Goal: Task Accomplishment & Management: Complete application form

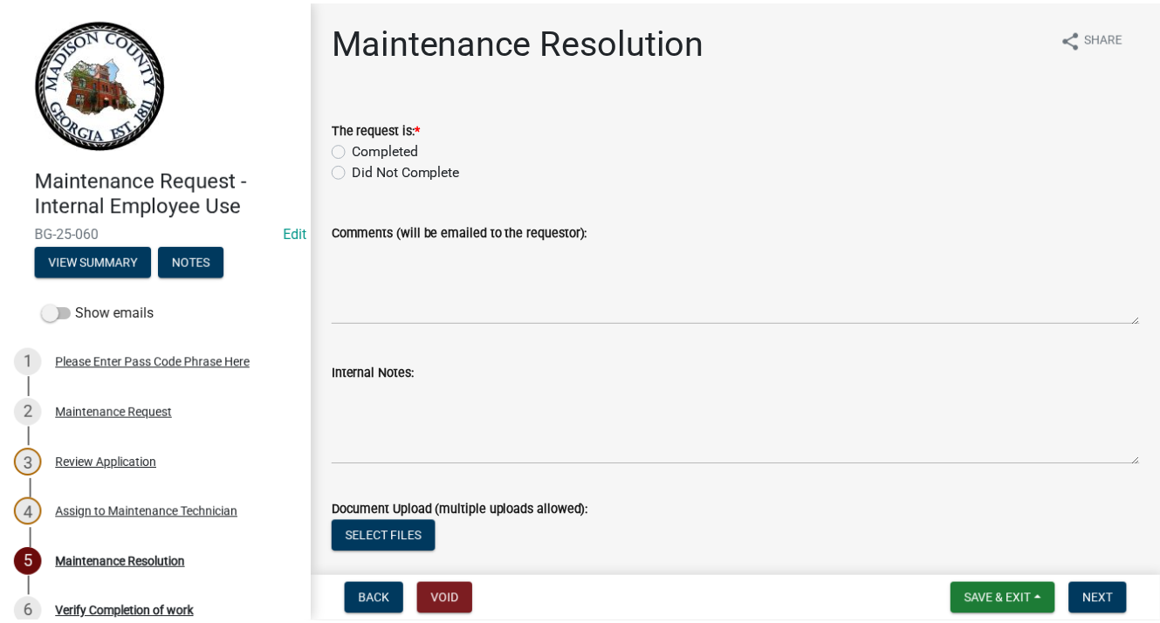
scroll to position [123, 0]
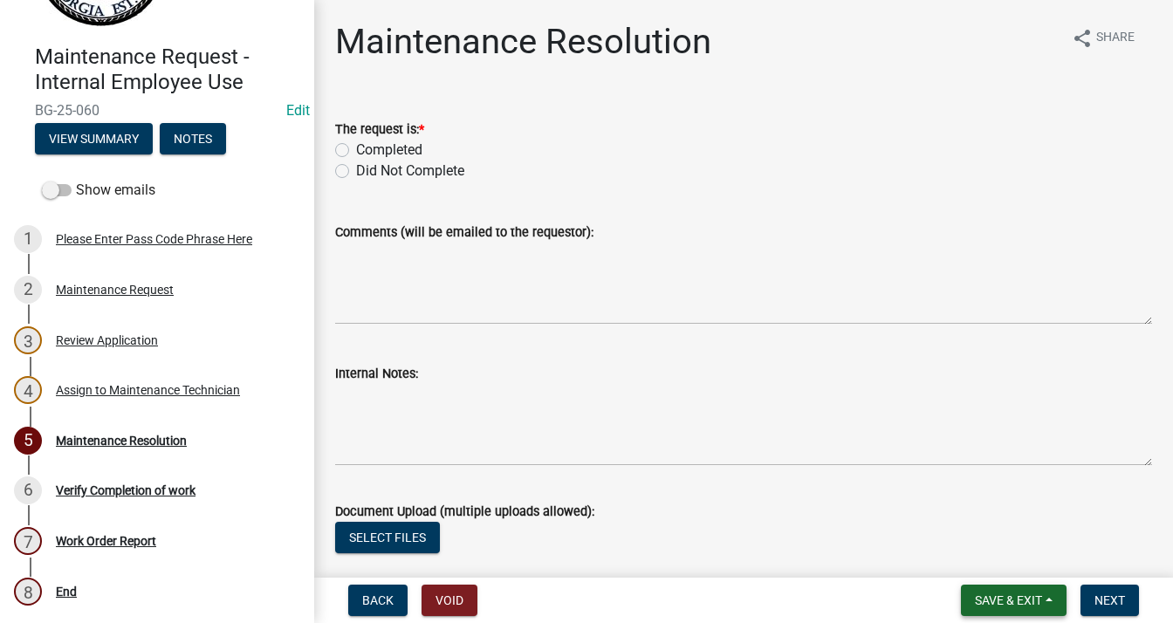
click at [1010, 594] on span "Save & Exit" at bounding box center [1008, 601] width 67 height 14
click at [993, 558] on button "Save & Exit" at bounding box center [997, 555] width 140 height 42
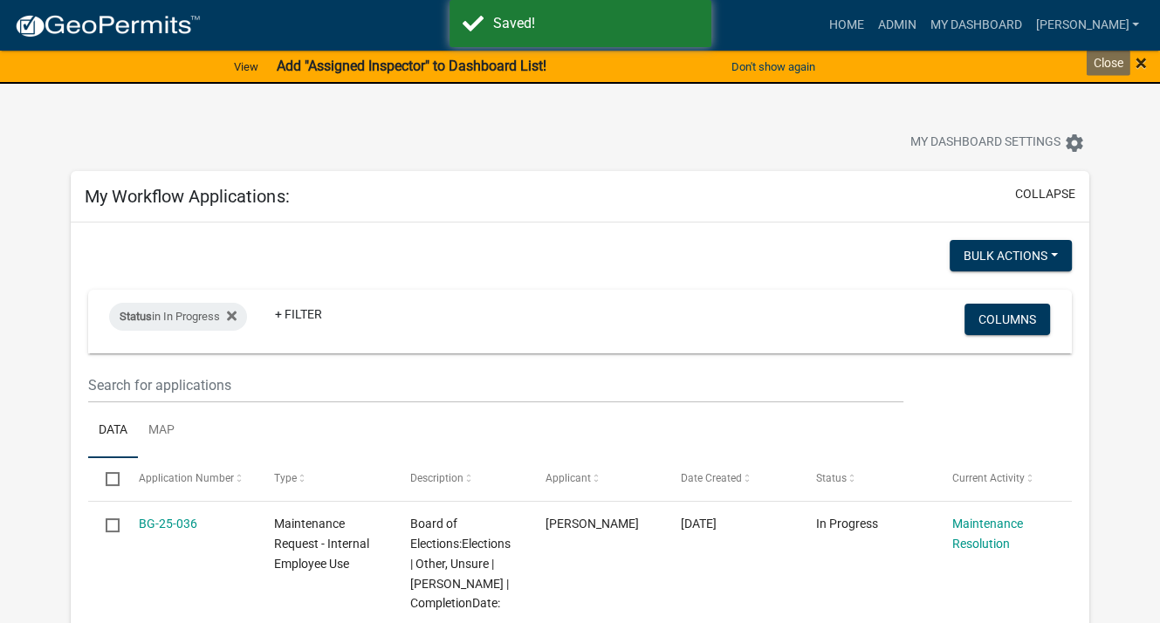
click at [1138, 59] on span "×" at bounding box center [1141, 63] width 11 height 24
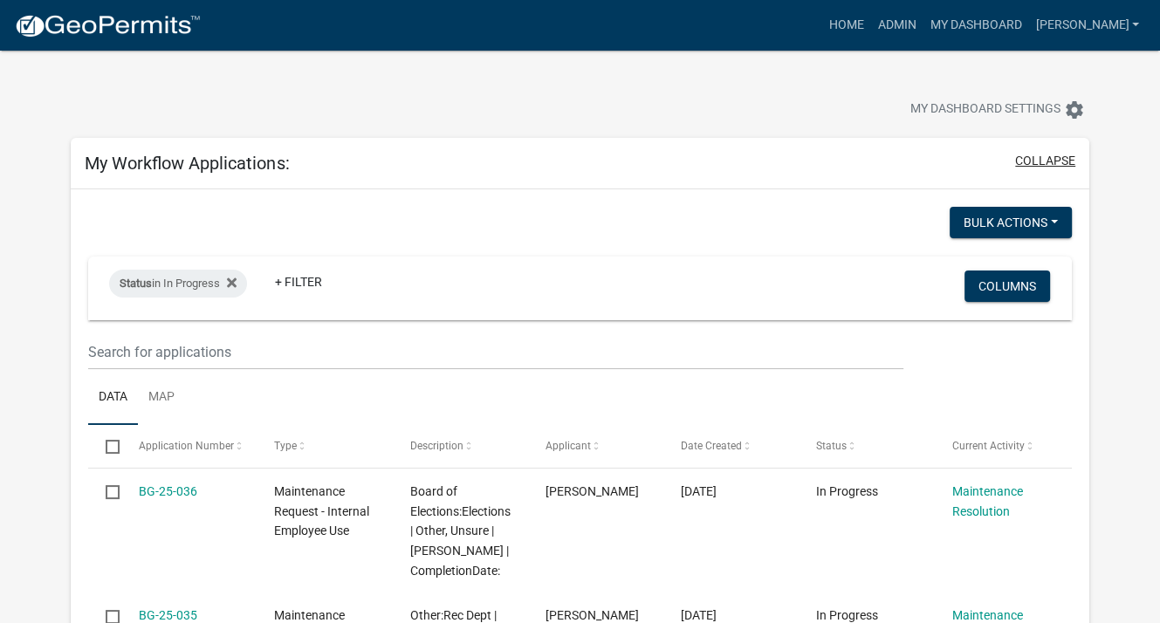
click at [1048, 161] on button "collapse" at bounding box center [1045, 161] width 60 height 18
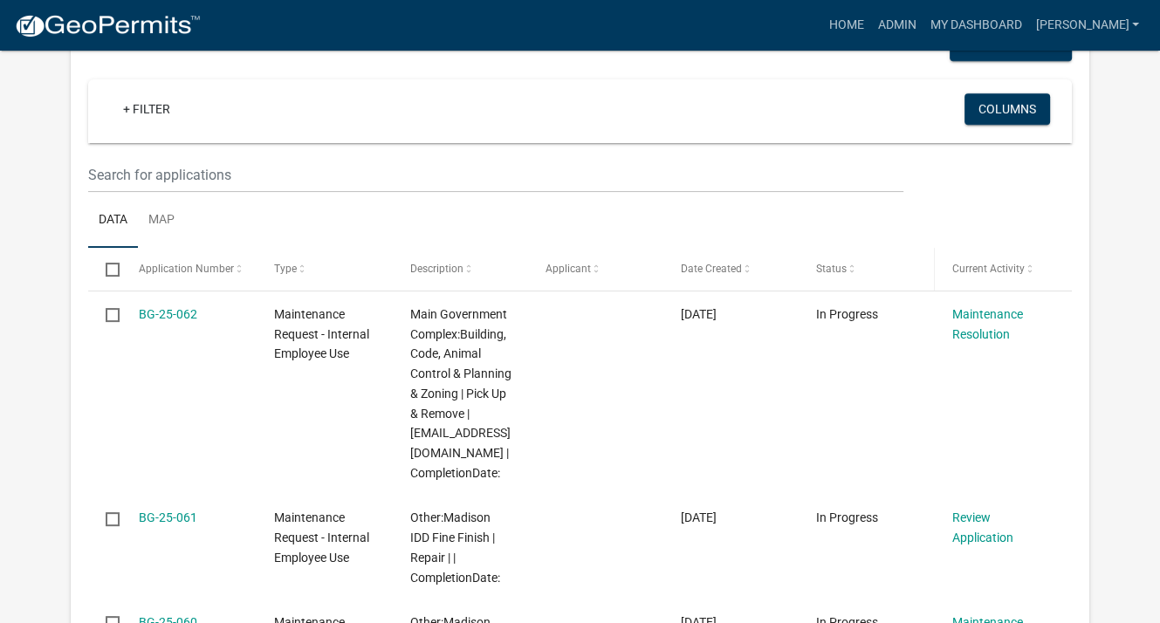
scroll to position [349, 0]
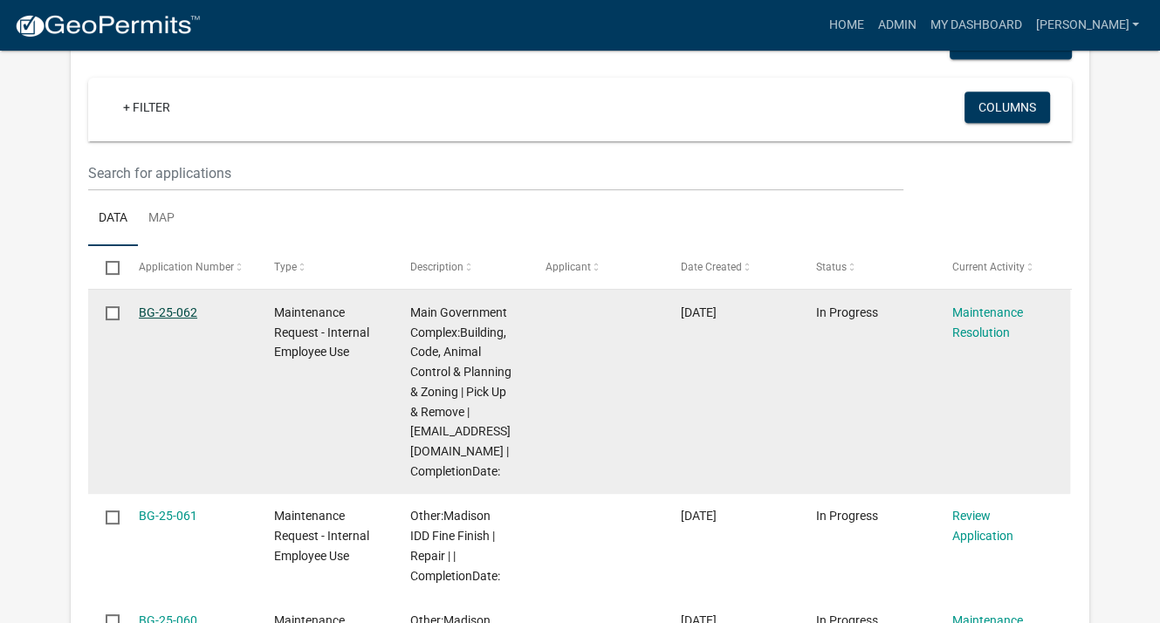
click at [175, 312] on link "BG-25-062" at bounding box center [168, 313] width 58 height 14
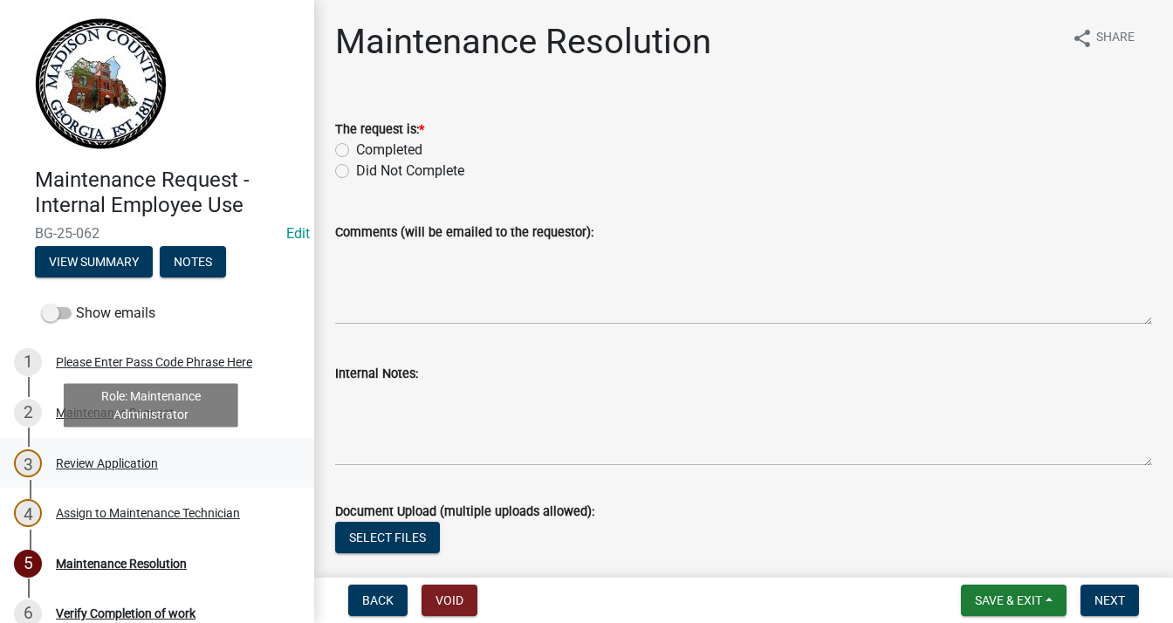
click at [87, 457] on div "Review Application" at bounding box center [107, 463] width 102 height 12
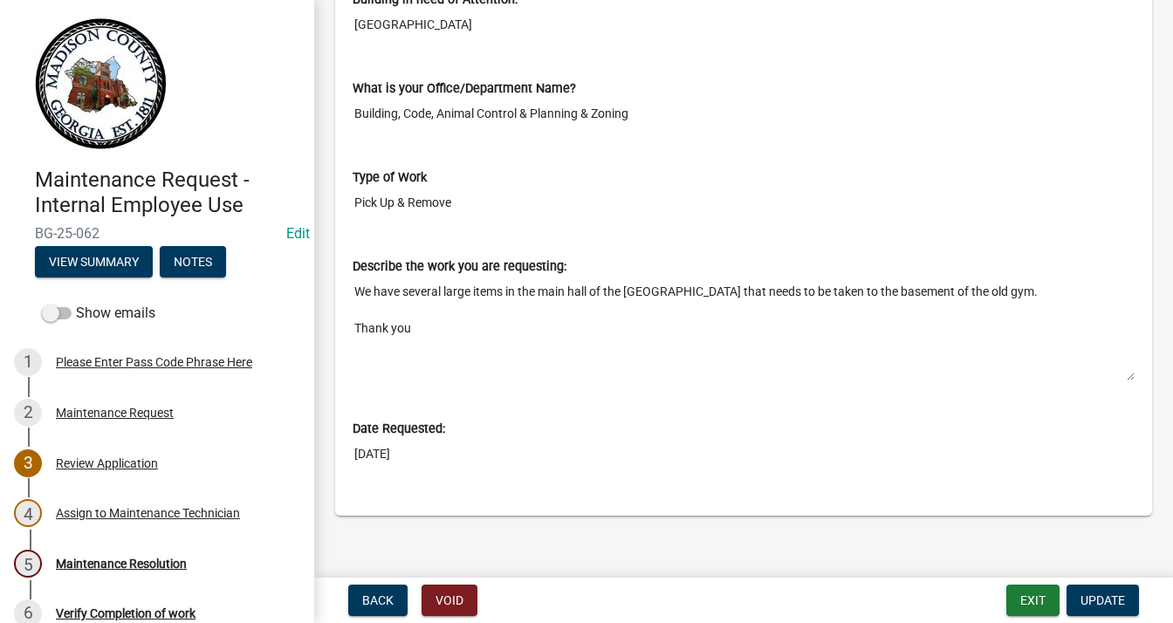
scroll to position [698, 0]
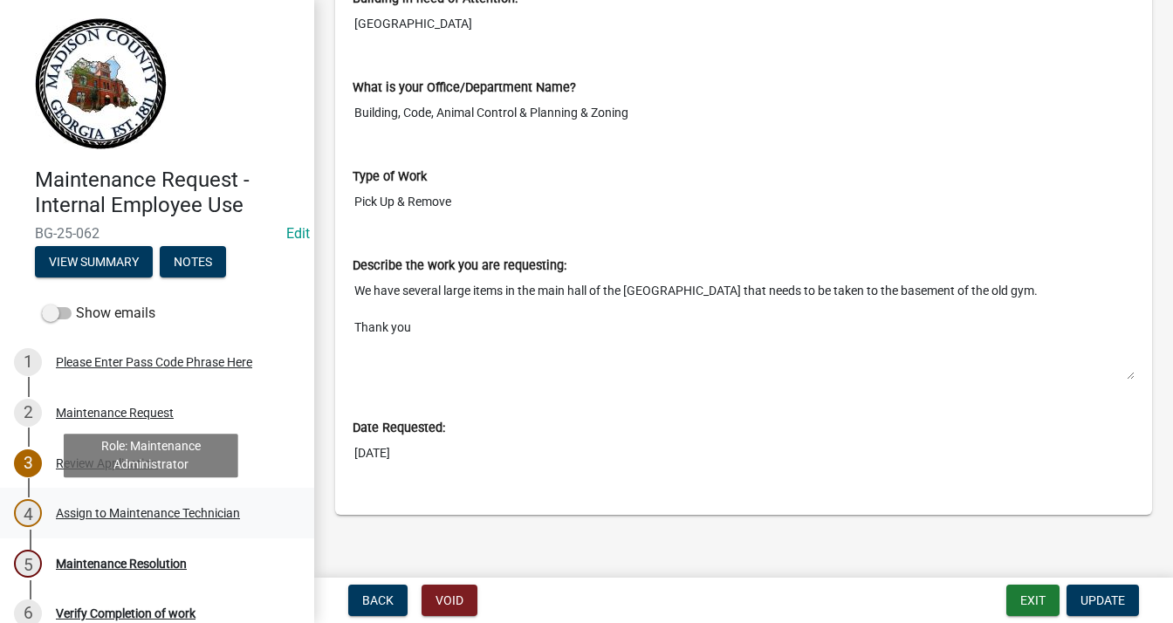
click at [168, 512] on div "Assign to Maintenance Technician" at bounding box center [148, 513] width 184 height 12
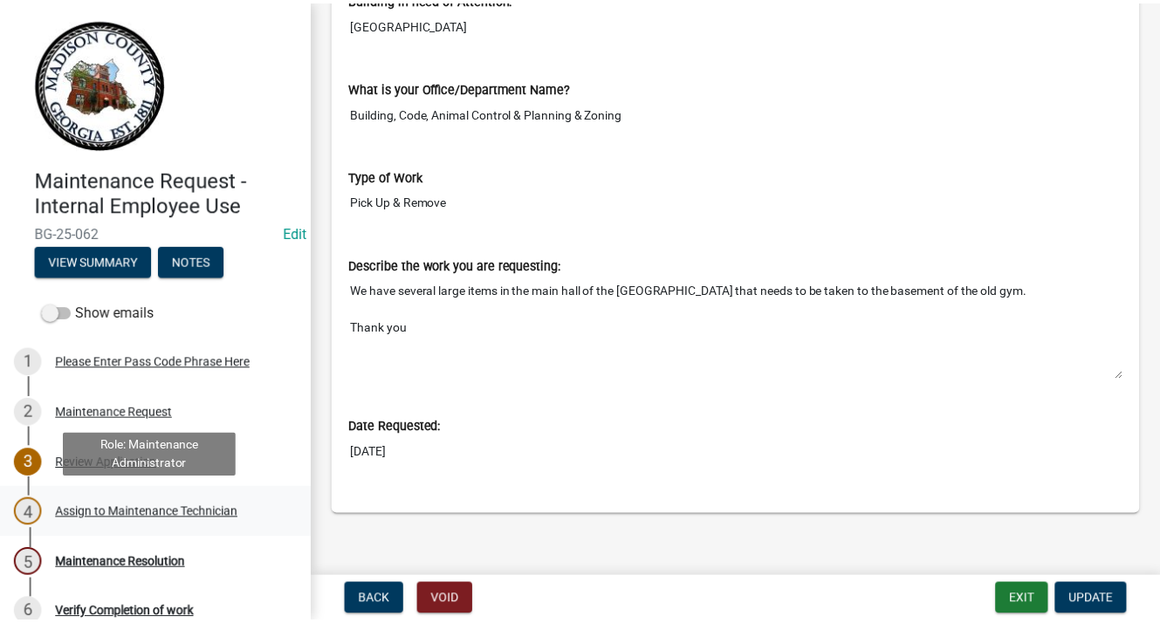
scroll to position [0, 0]
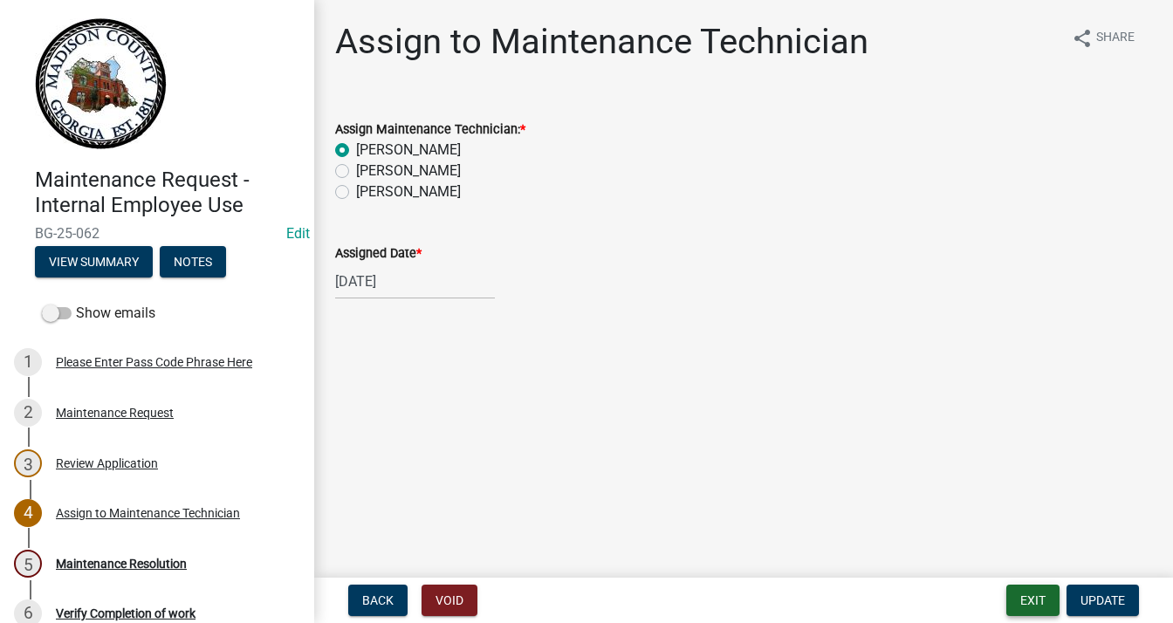
click at [1040, 609] on button "Exit" at bounding box center [1032, 600] width 53 height 31
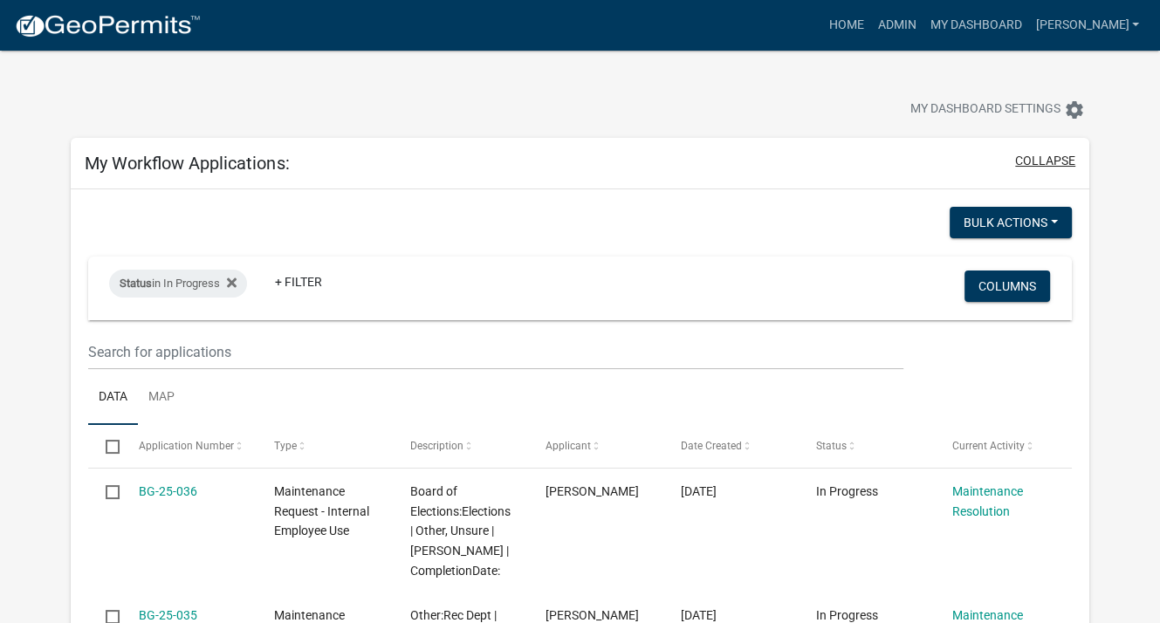
click at [1030, 158] on button "collapse" at bounding box center [1045, 161] width 60 height 18
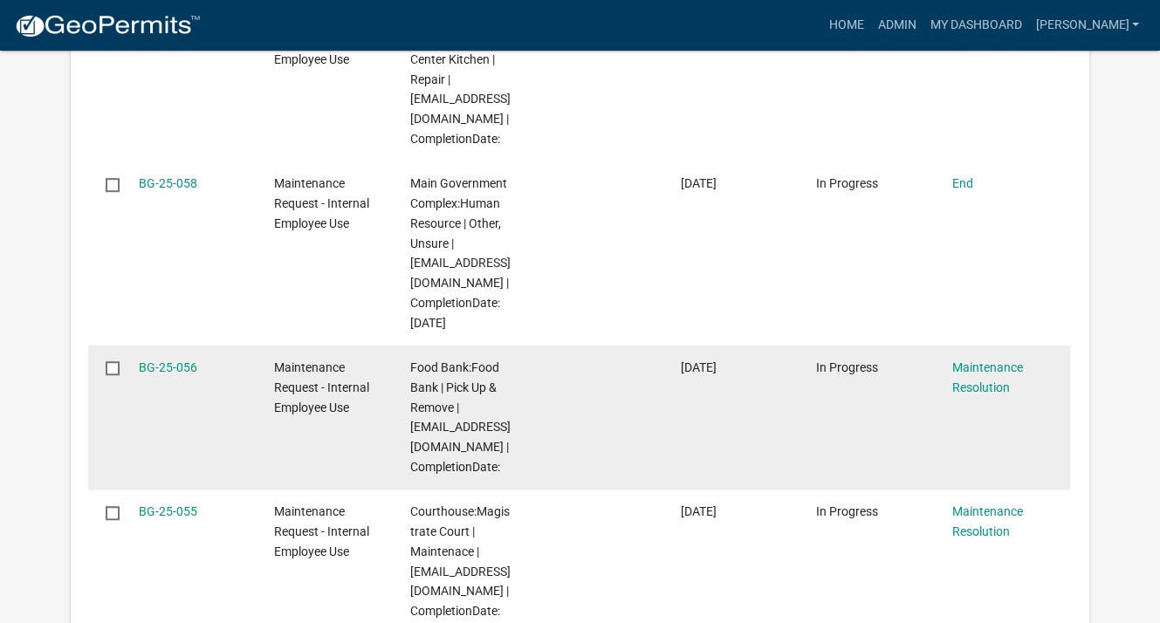
scroll to position [1309, 0]
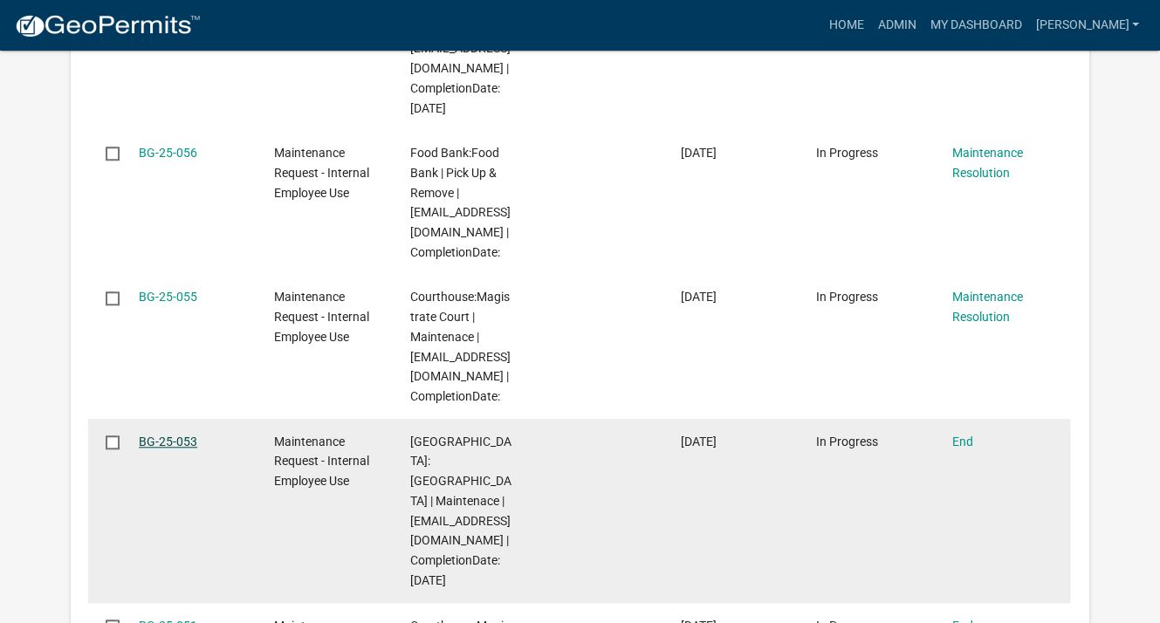
click at [178, 438] on link "BG-25-053" at bounding box center [168, 442] width 58 height 14
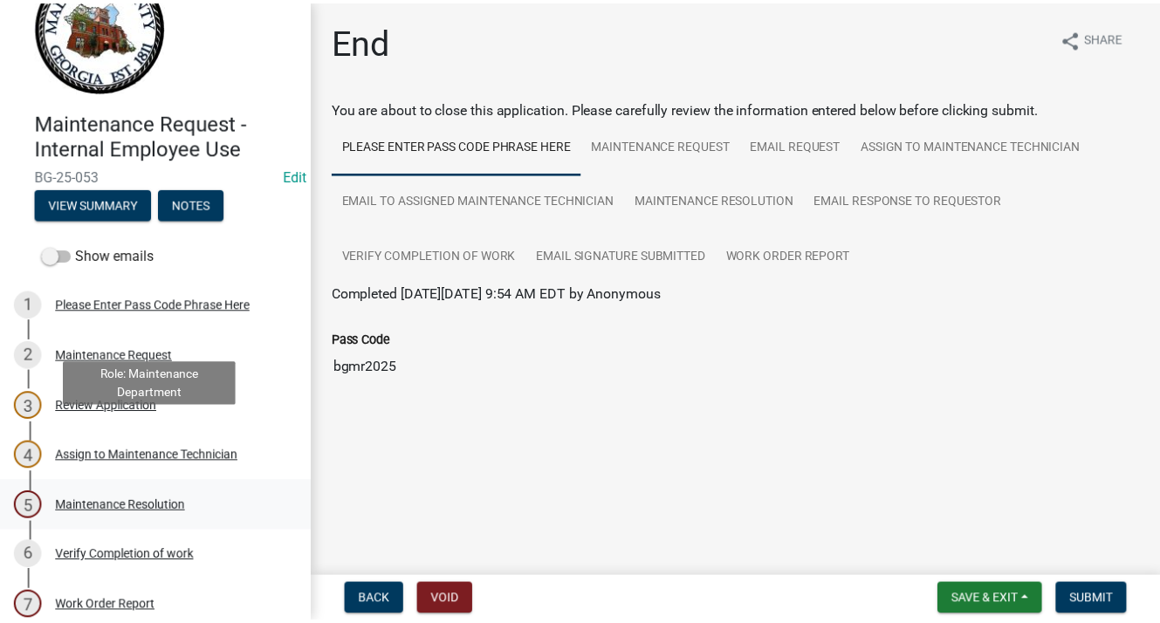
scroll to position [123, 0]
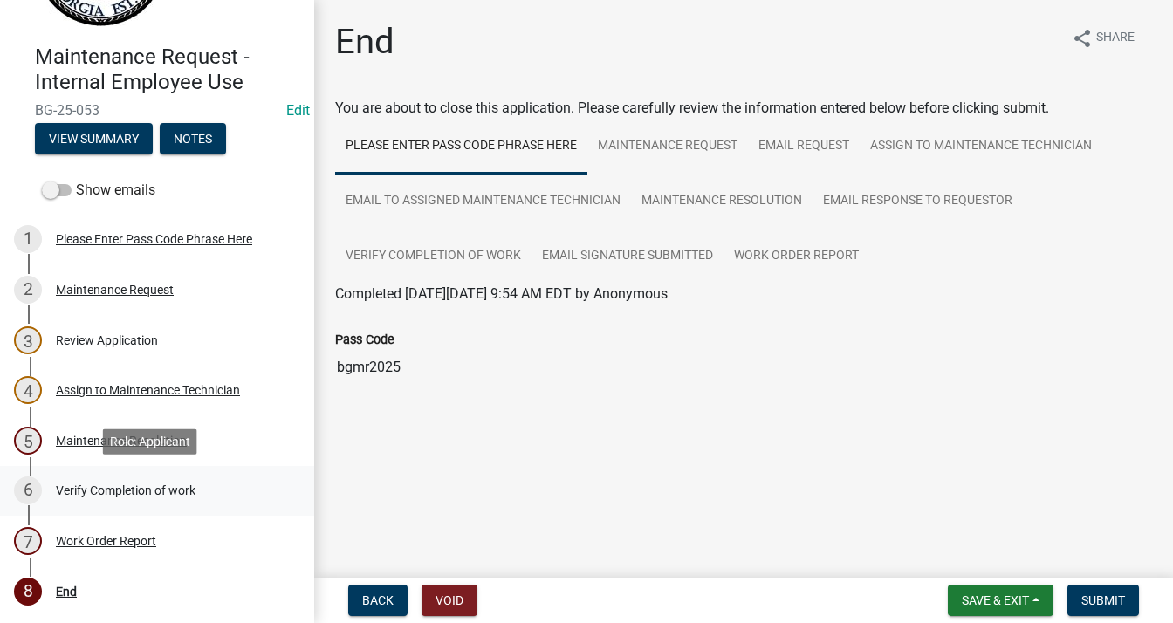
click at [144, 490] on div "Verify Completion of work" at bounding box center [126, 490] width 140 height 12
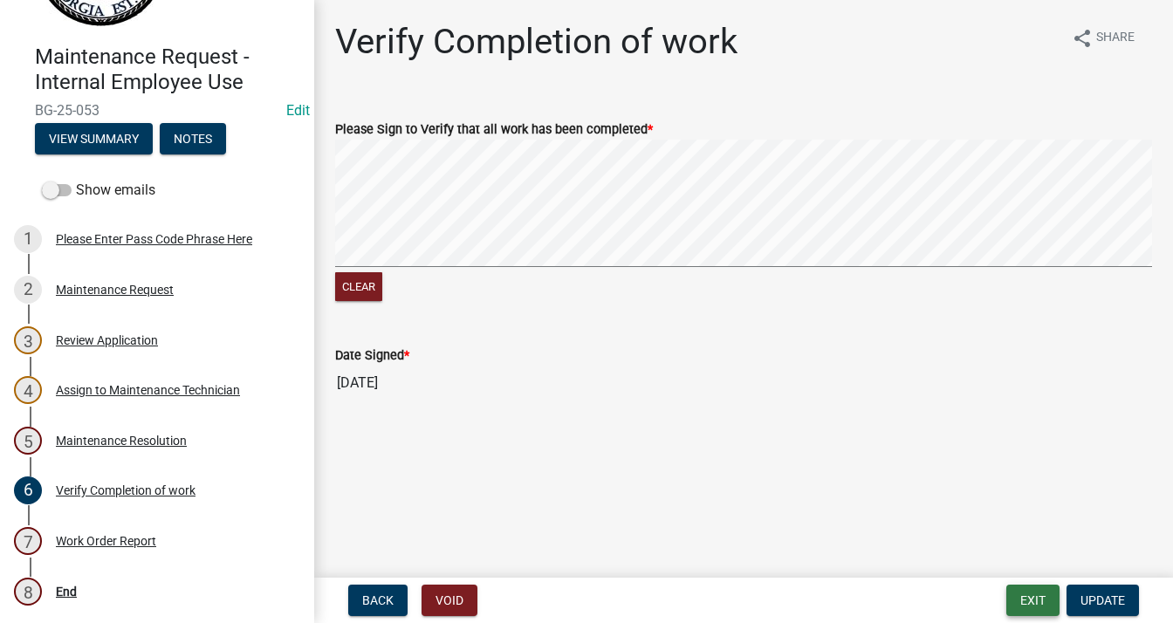
click at [1042, 601] on button "Exit" at bounding box center [1032, 600] width 53 height 31
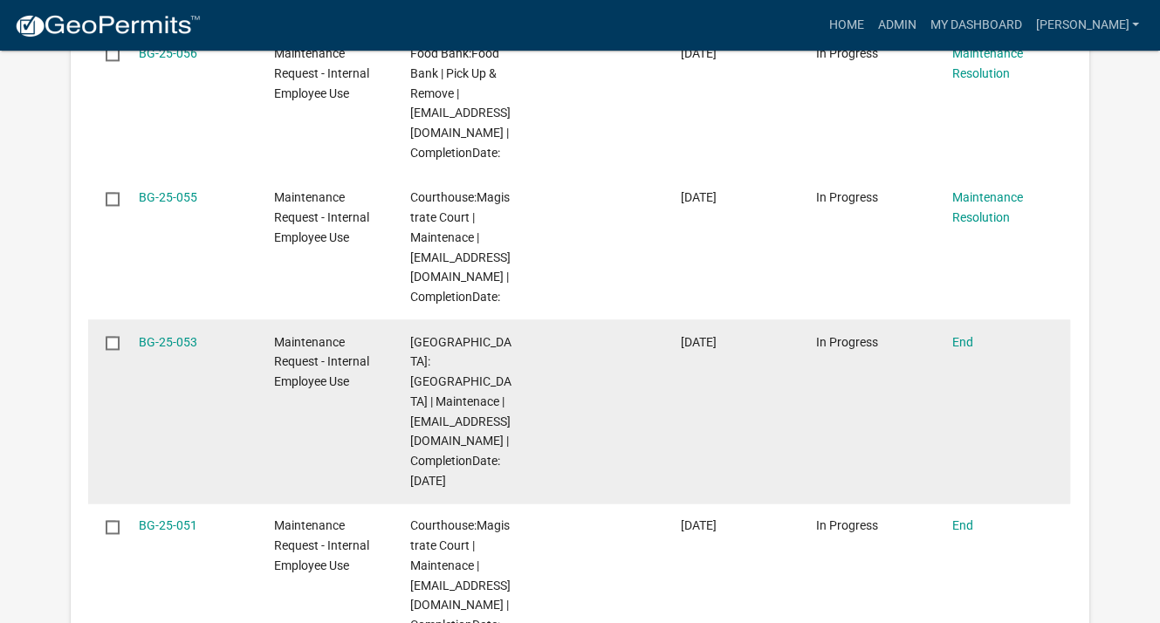
scroll to position [2270, 0]
click at [159, 333] on link "BG-25-053" at bounding box center [168, 340] width 58 height 14
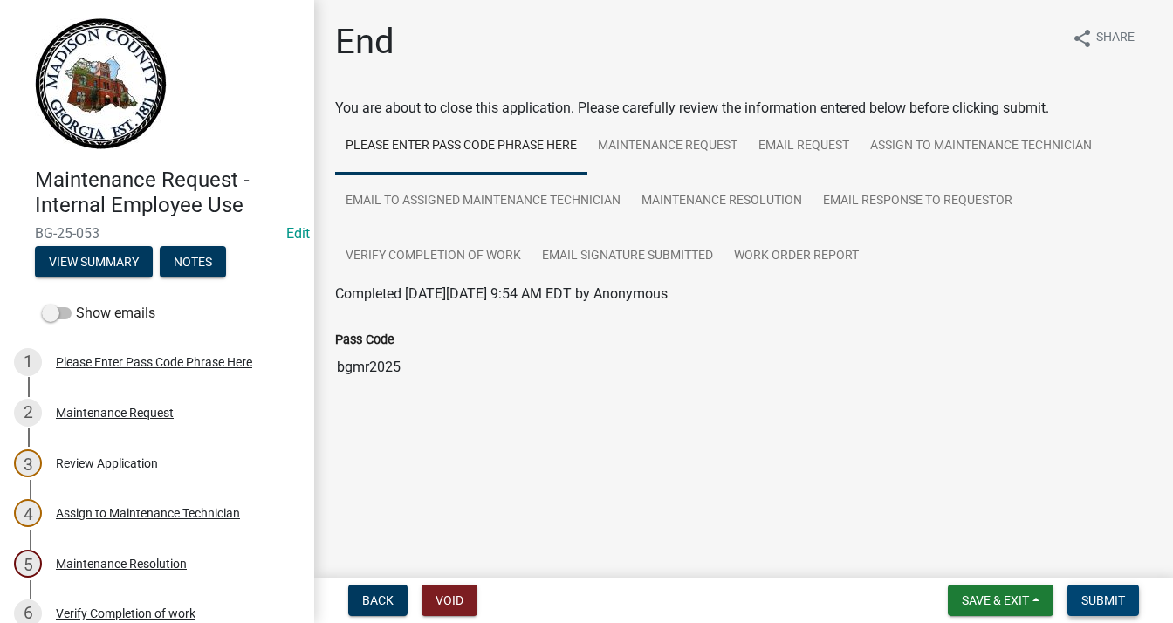
click at [1098, 598] on span "Submit" at bounding box center [1104, 601] width 44 height 14
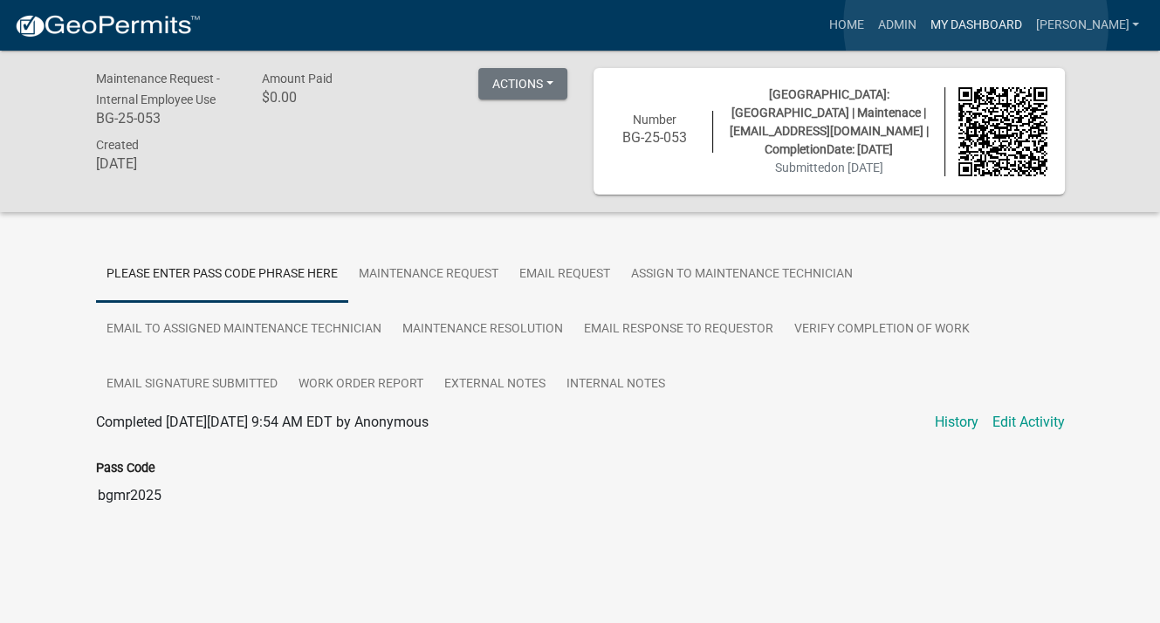
click at [976, 24] on link "My Dashboard" at bounding box center [976, 25] width 106 height 33
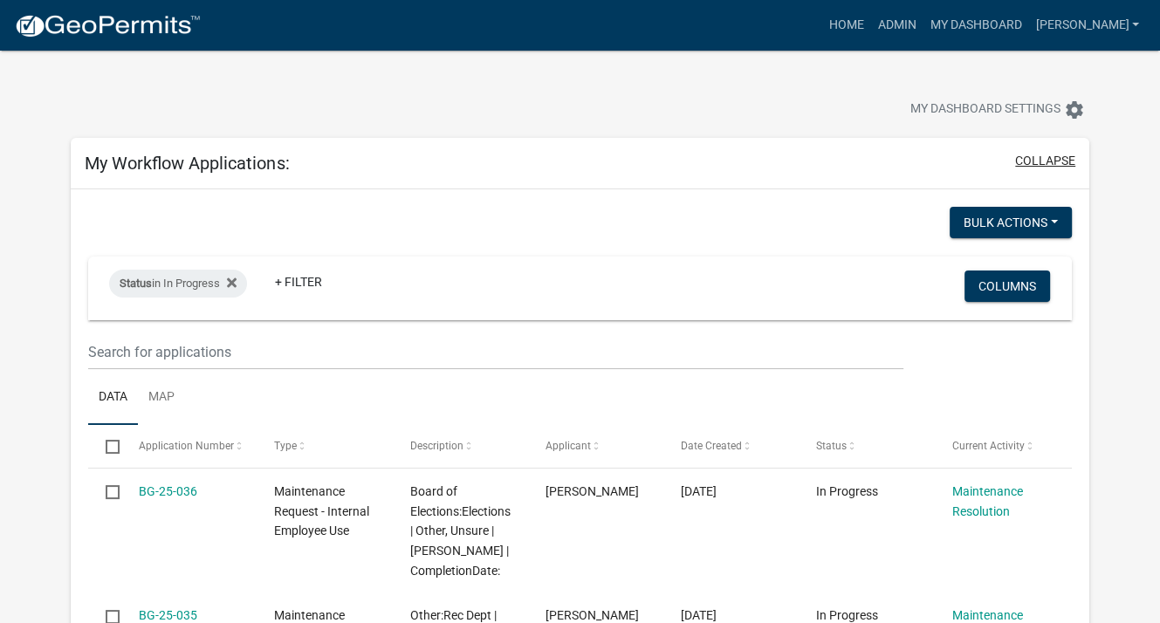
click at [1056, 163] on button "collapse" at bounding box center [1045, 161] width 60 height 18
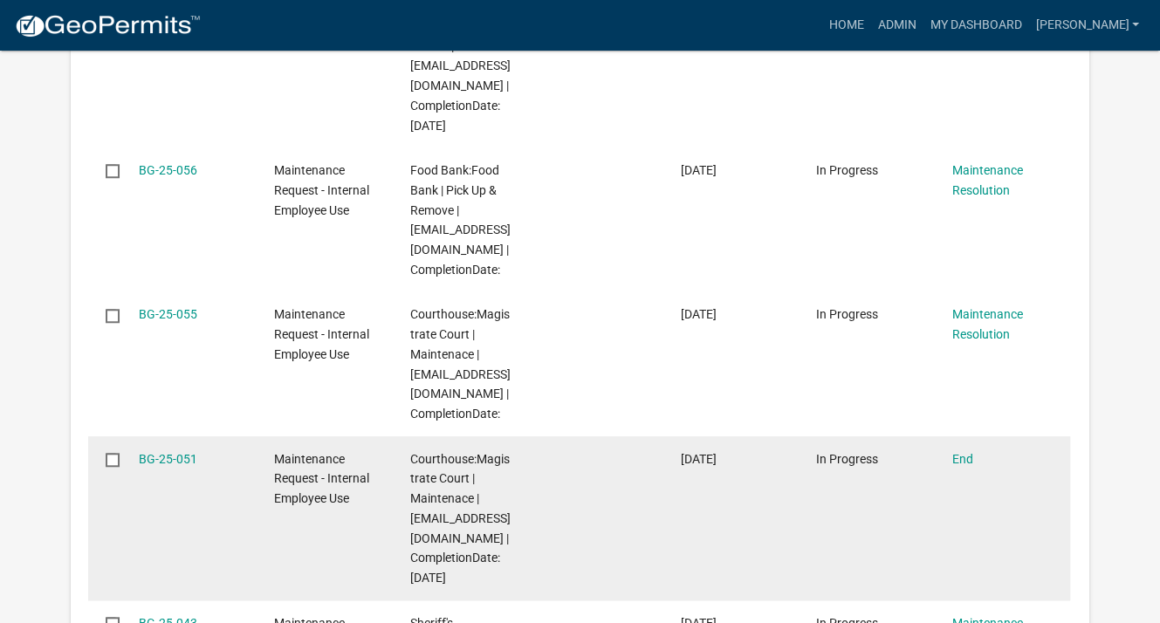
scroll to position [1397, 0]
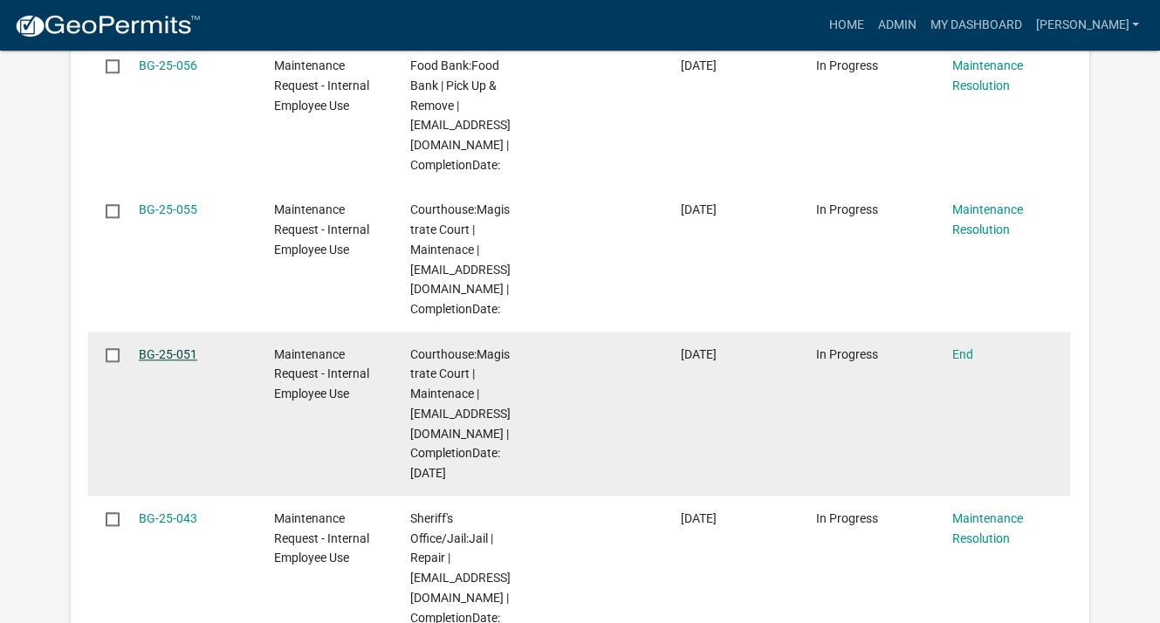
click at [149, 353] on link "BG-25-051" at bounding box center [168, 354] width 58 height 14
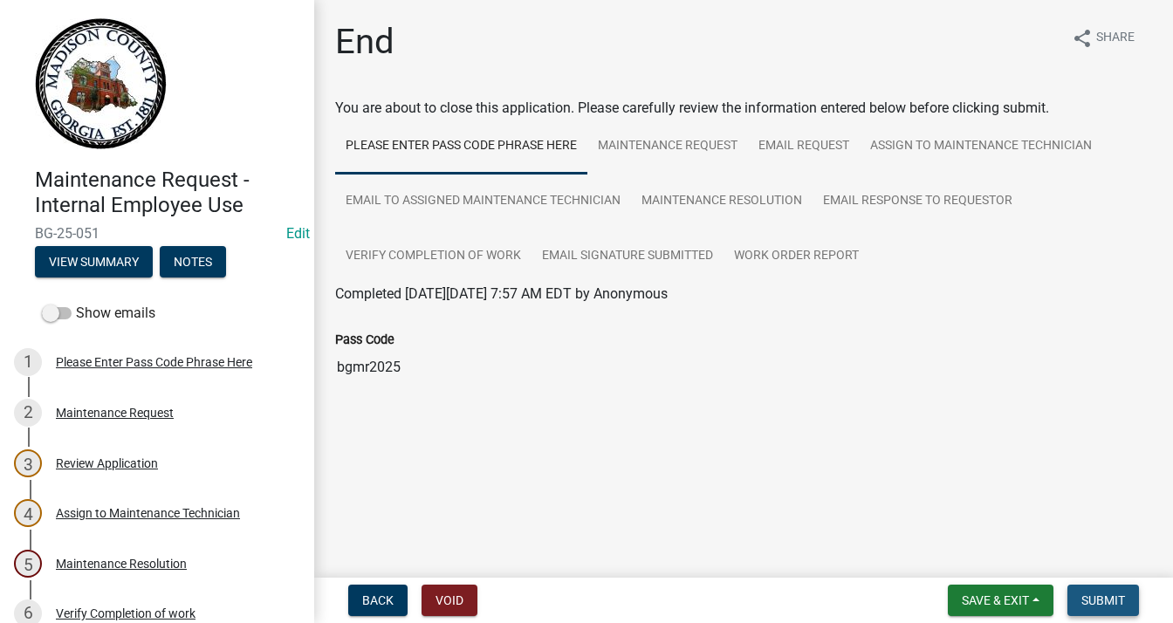
click at [1086, 600] on span "Submit" at bounding box center [1104, 601] width 44 height 14
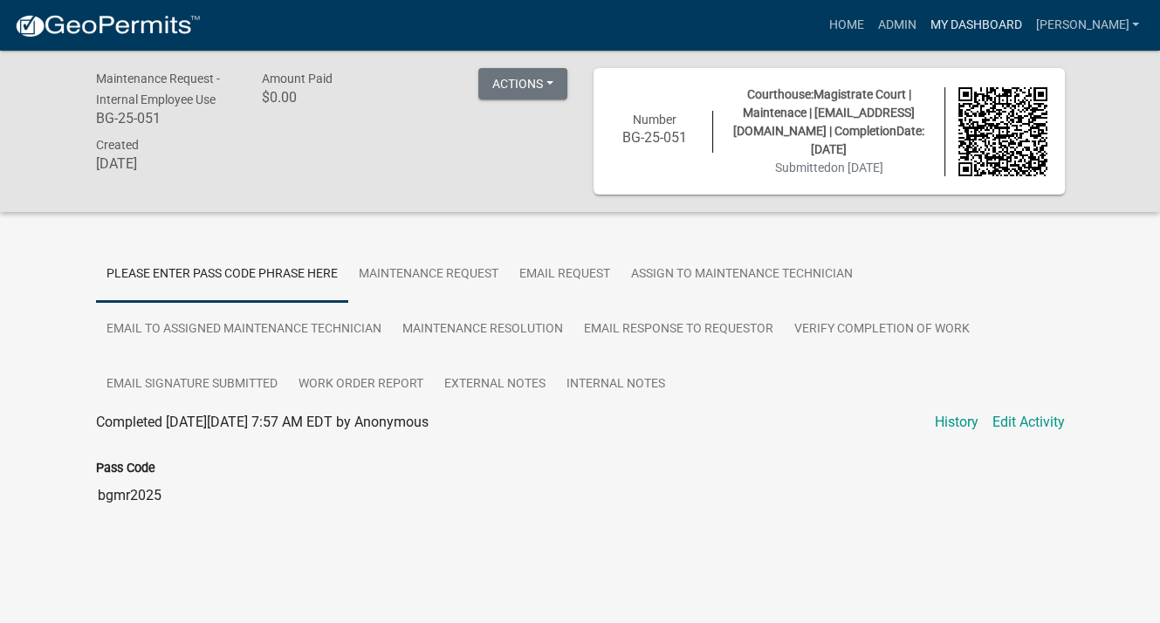
click at [988, 22] on link "My Dashboard" at bounding box center [976, 25] width 106 height 33
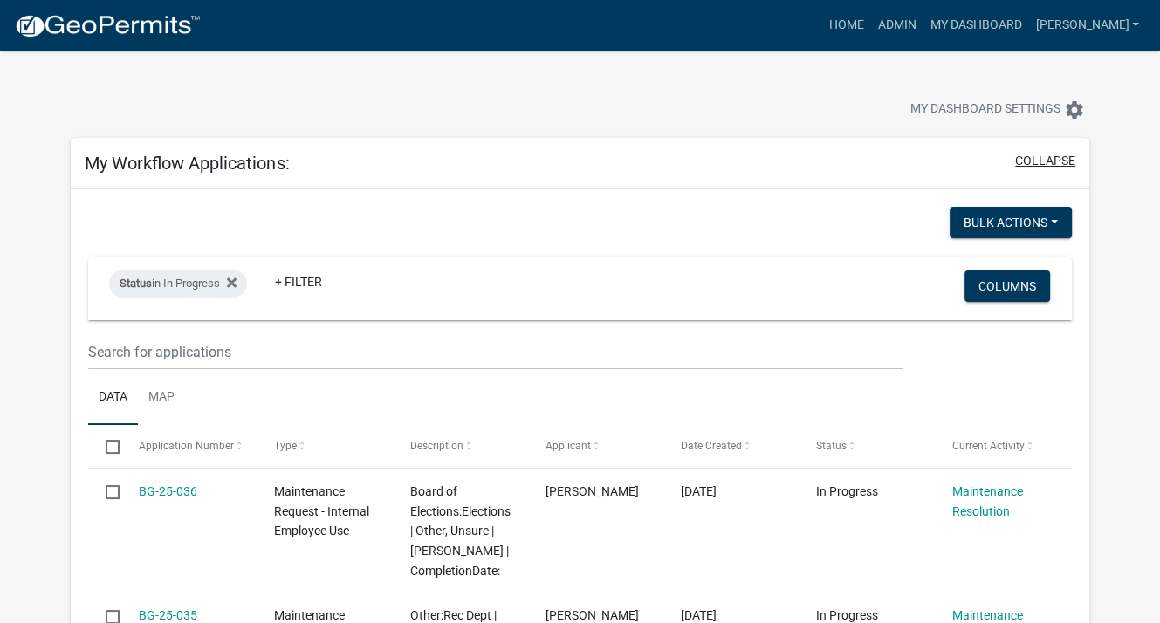
click at [1044, 156] on button "collapse" at bounding box center [1045, 161] width 60 height 18
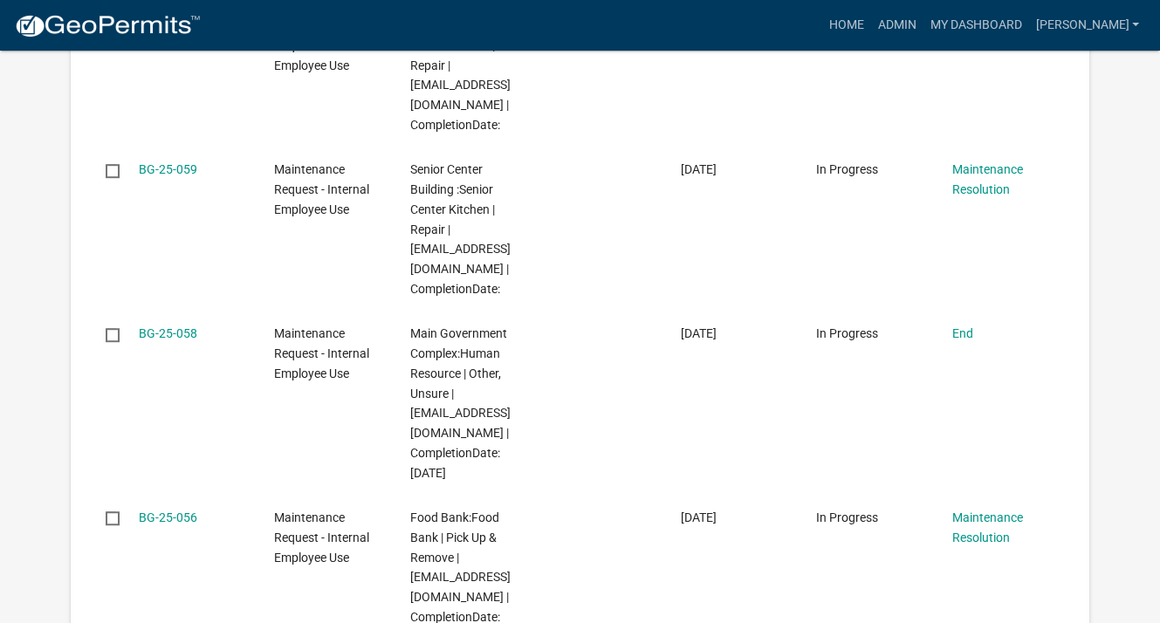
scroll to position [873, 0]
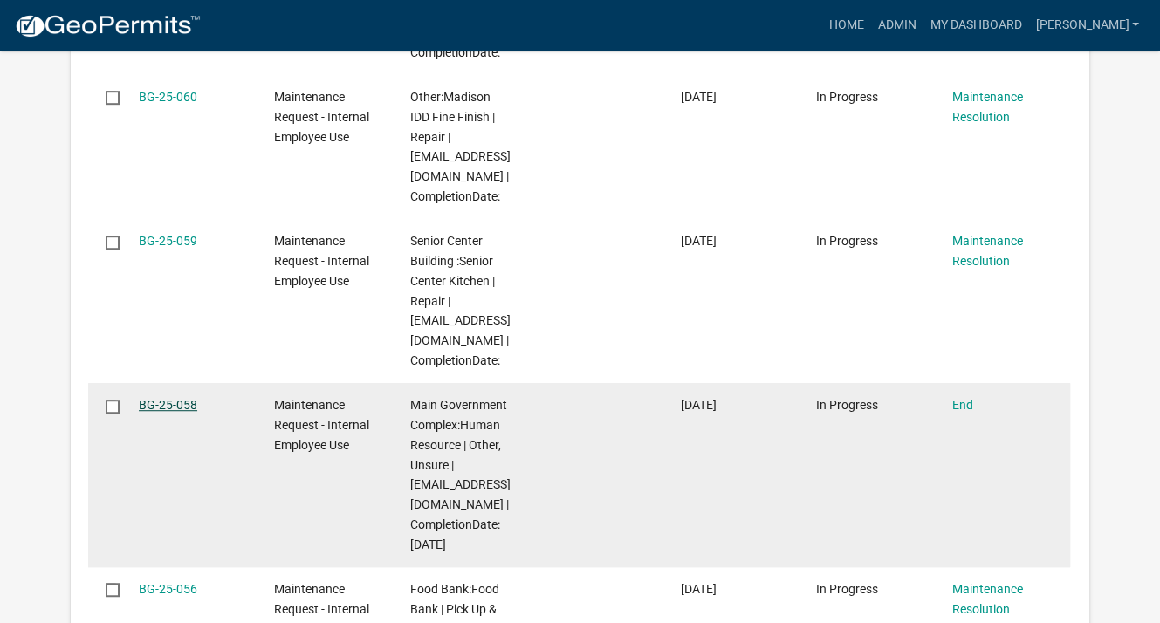
click at [150, 406] on link "BG-25-058" at bounding box center [168, 405] width 58 height 14
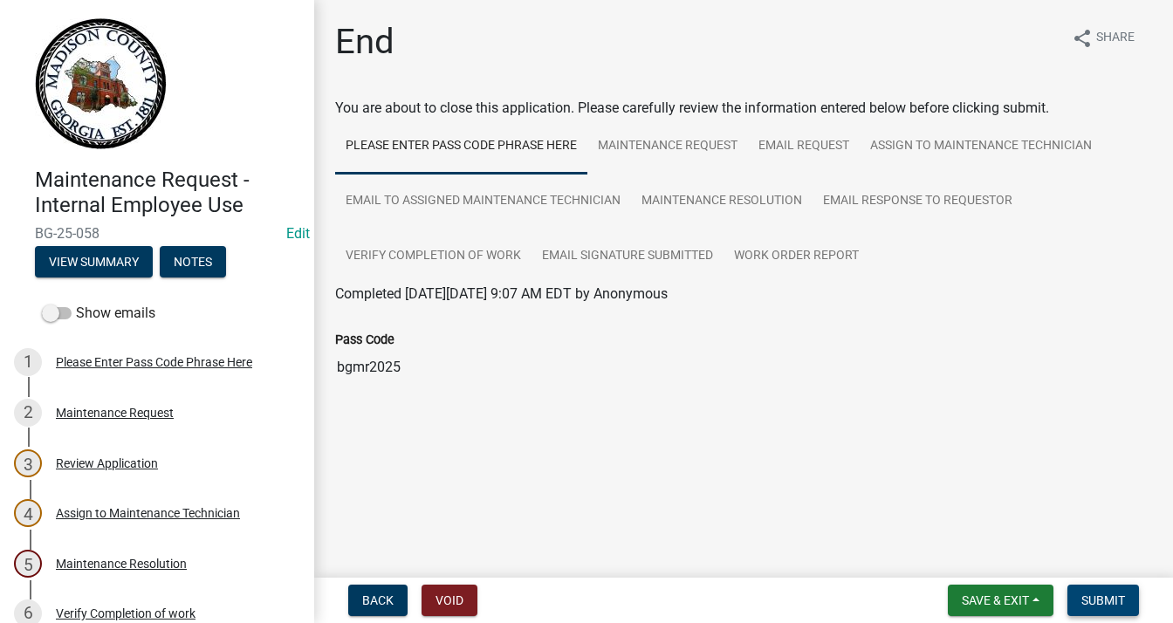
click at [1120, 597] on span "Submit" at bounding box center [1104, 601] width 44 height 14
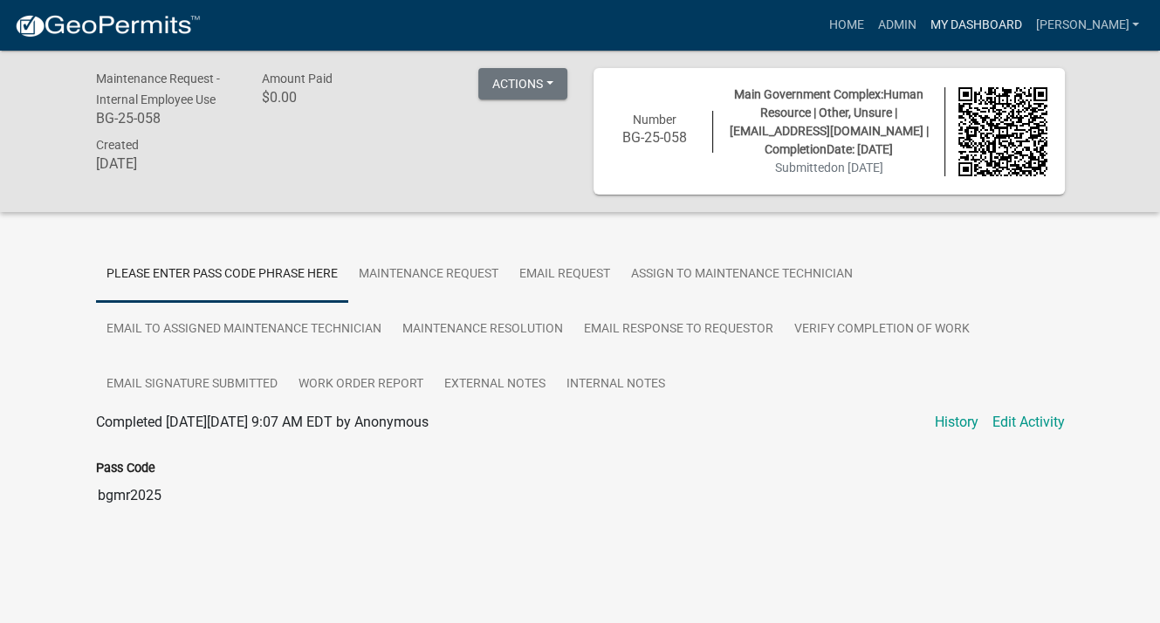
click at [993, 24] on link "My Dashboard" at bounding box center [976, 25] width 106 height 33
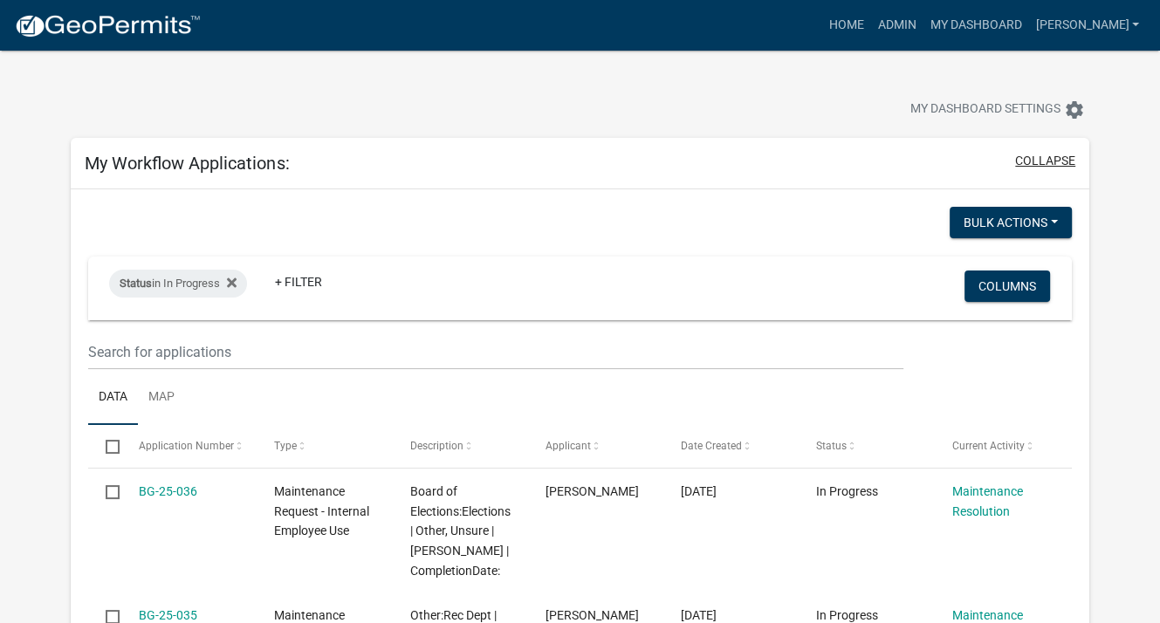
click at [1034, 158] on button "collapse" at bounding box center [1045, 161] width 60 height 18
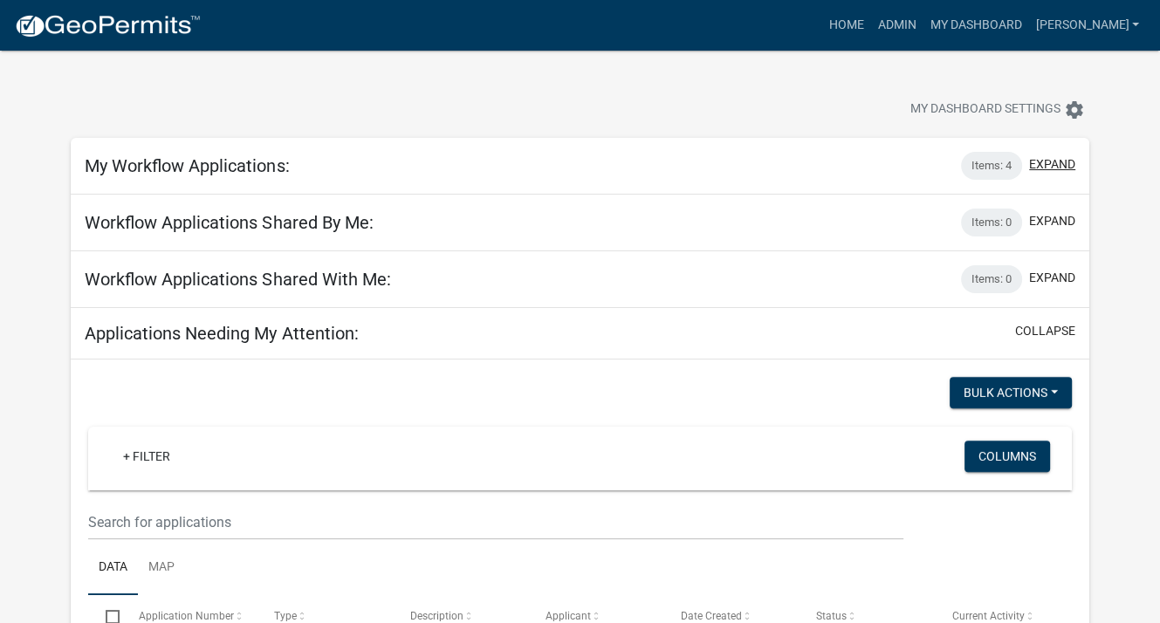
click at [1046, 168] on button "expand" at bounding box center [1052, 164] width 46 height 18
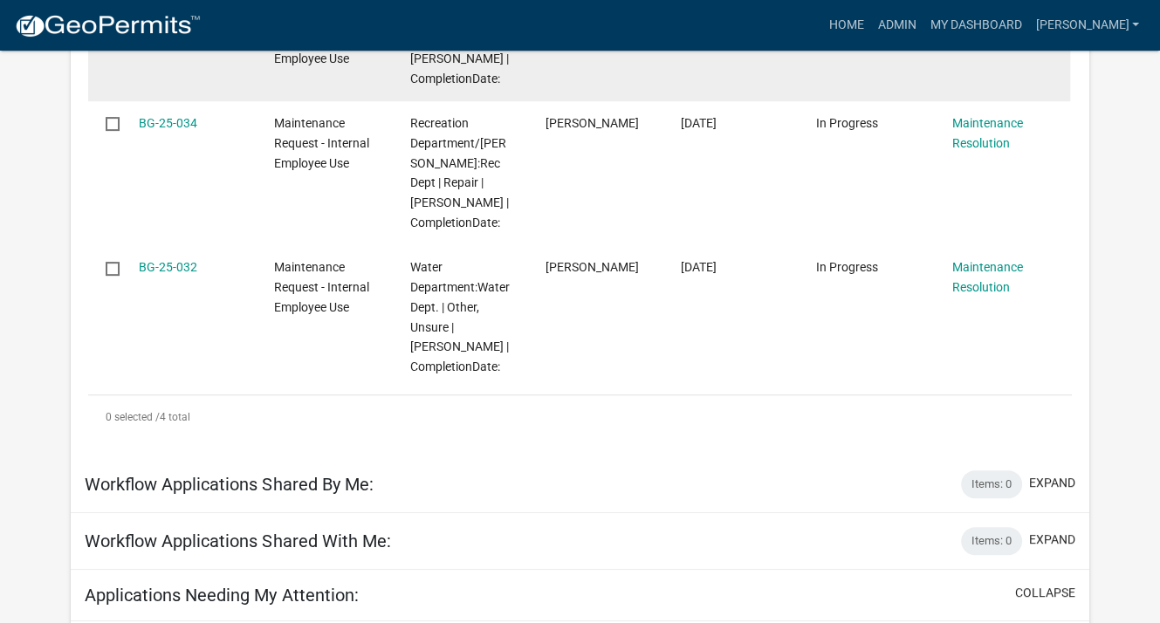
scroll to position [611, 0]
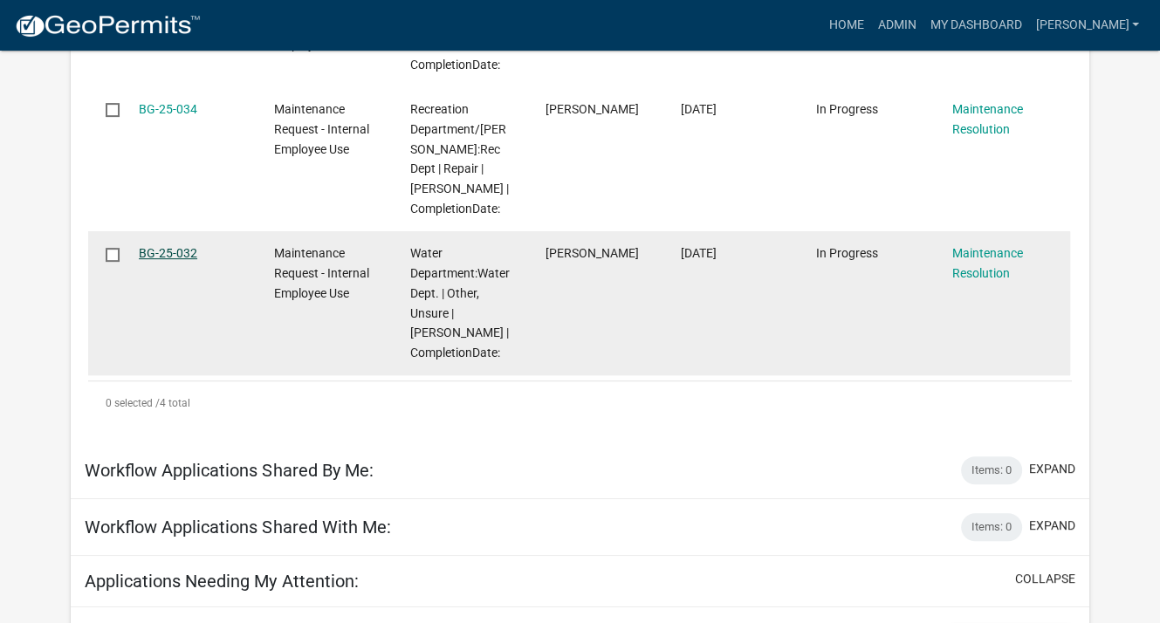
click at [161, 256] on link "BG-25-032" at bounding box center [168, 253] width 58 height 14
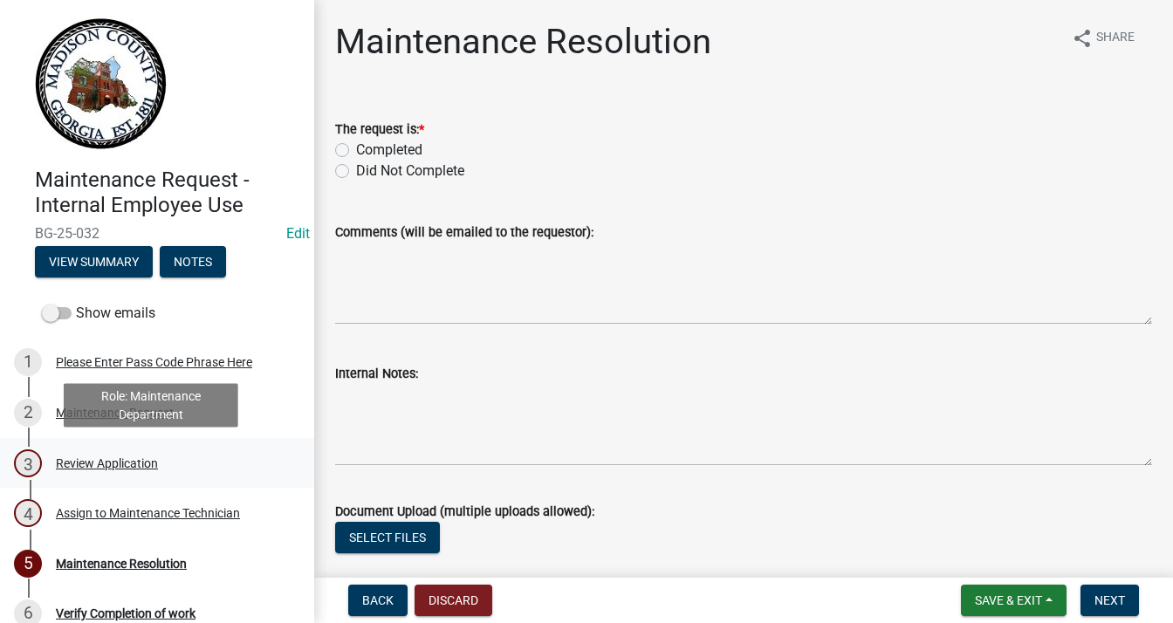
click at [93, 469] on div "Review Application" at bounding box center [107, 463] width 102 height 12
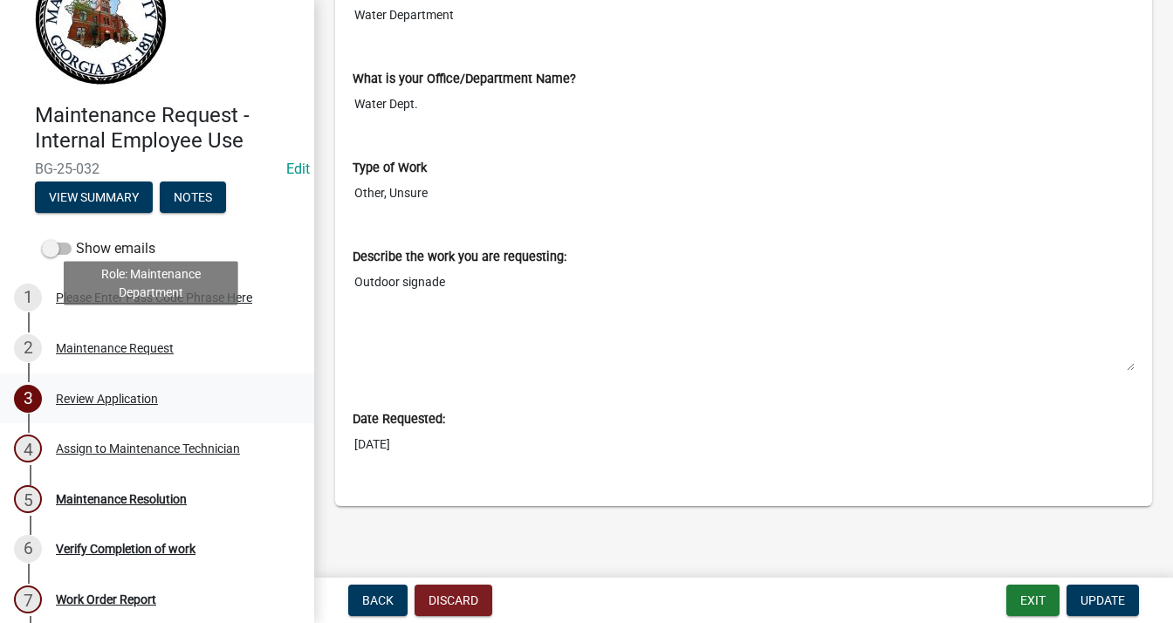
scroll to position [123, 0]
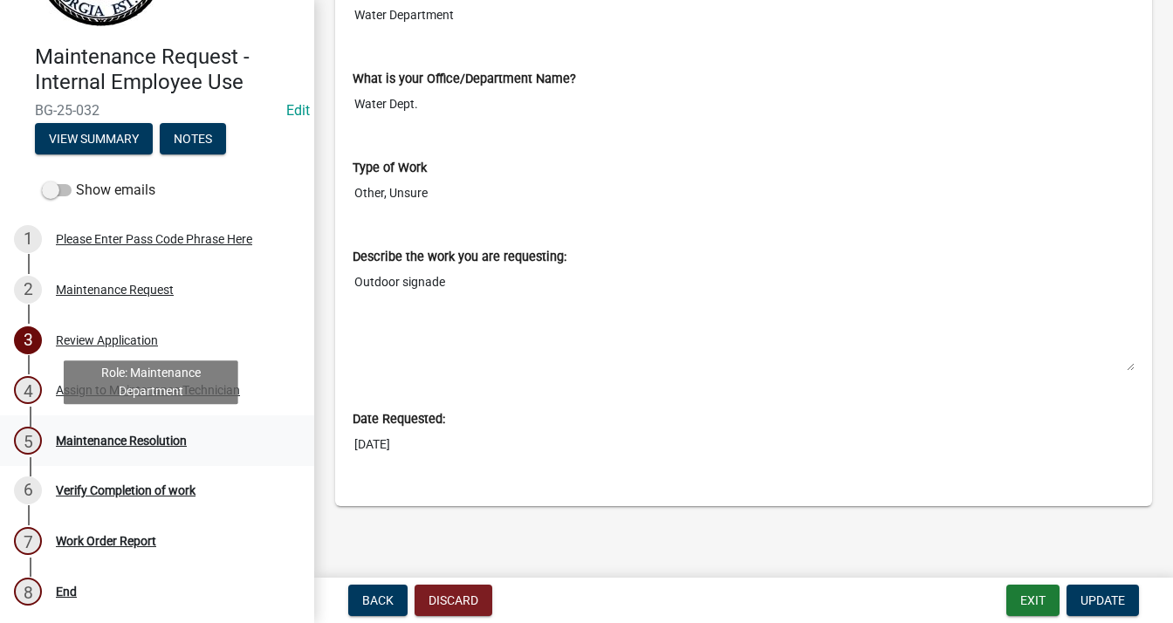
click at [134, 441] on div "Maintenance Resolution" at bounding box center [121, 441] width 131 height 12
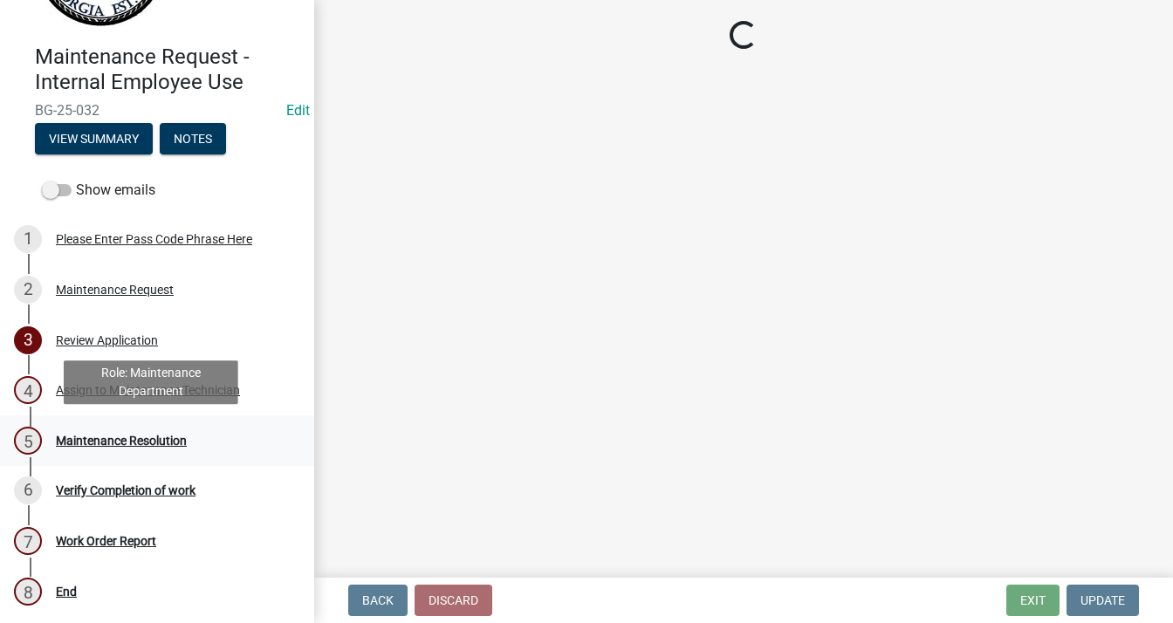
scroll to position [0, 0]
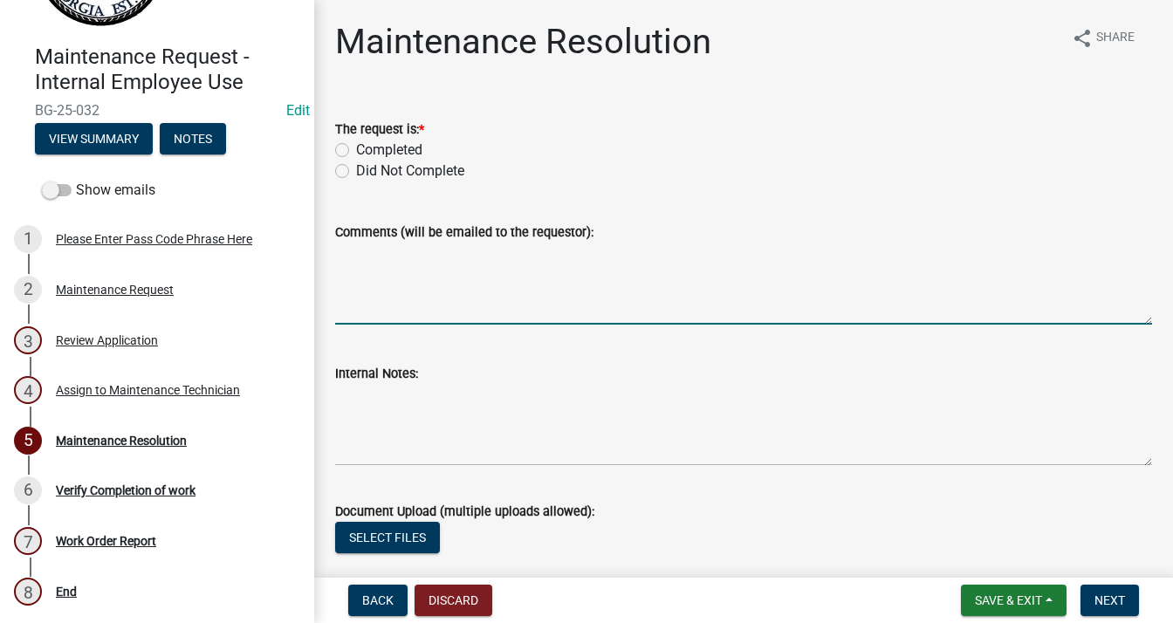
click at [446, 254] on textarea "Comments (will be emailed to the requestor):" at bounding box center [743, 284] width 817 height 82
click at [521, 259] on textarea "[PERSON_NAME] started on [DATE]" at bounding box center [743, 284] width 817 height 82
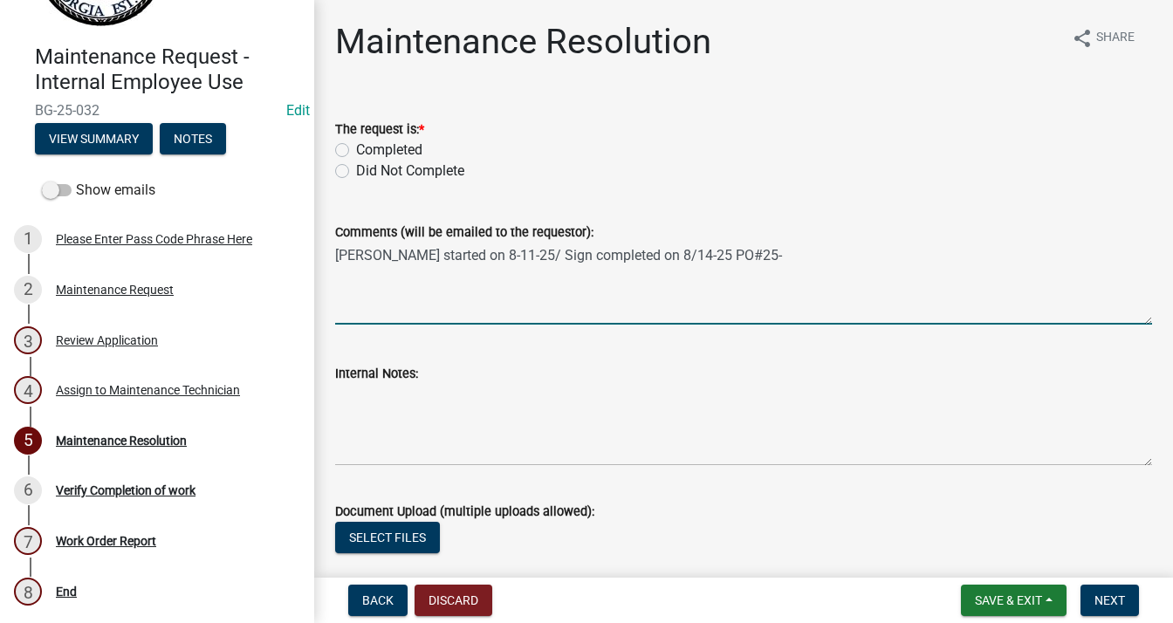
type textarea "[PERSON_NAME] started on 8-11-25/ Sign completed on 8/14-25 PO#25-"
